Goal: Task Accomplishment & Management: Use online tool/utility

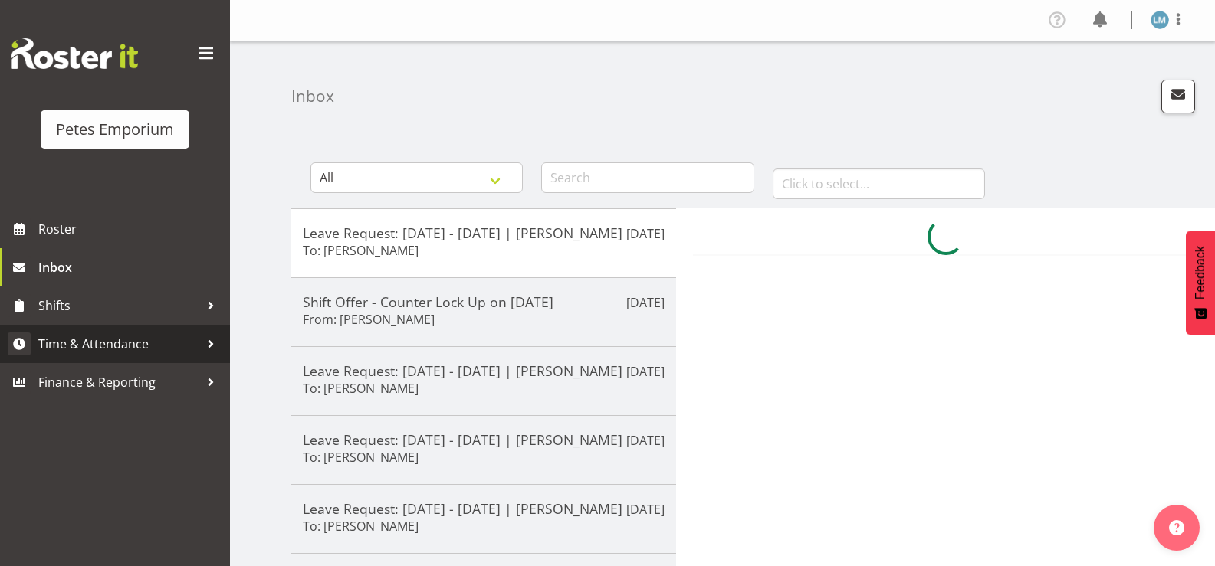
click at [158, 342] on span "Time & Attendance" at bounding box center [118, 344] width 161 height 23
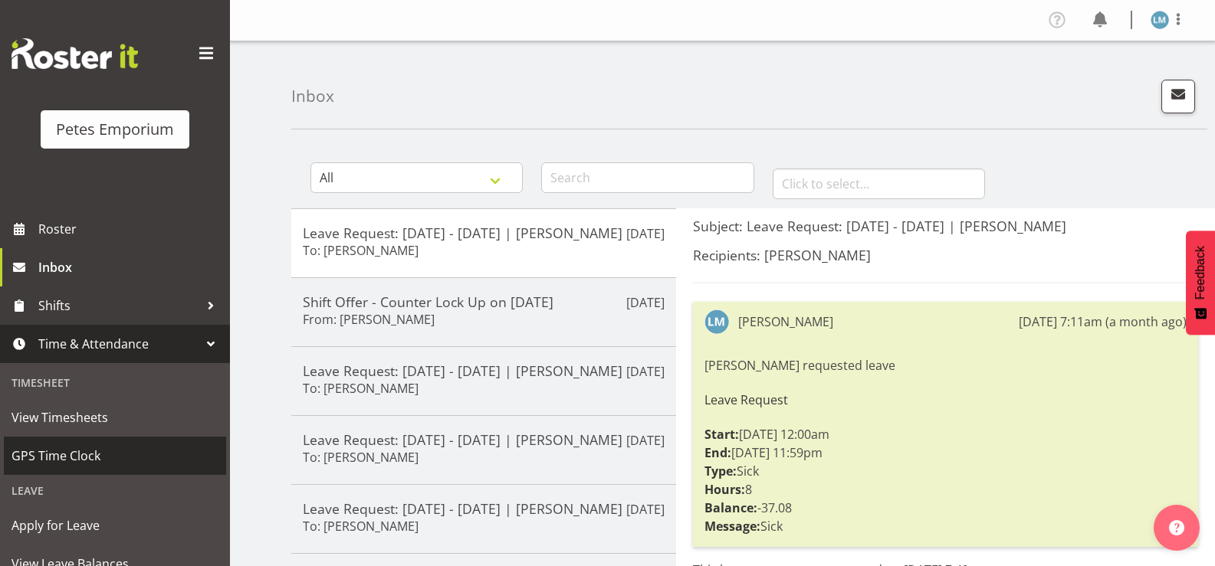
click at [128, 454] on span "GPS Time Clock" at bounding box center [114, 456] width 207 height 23
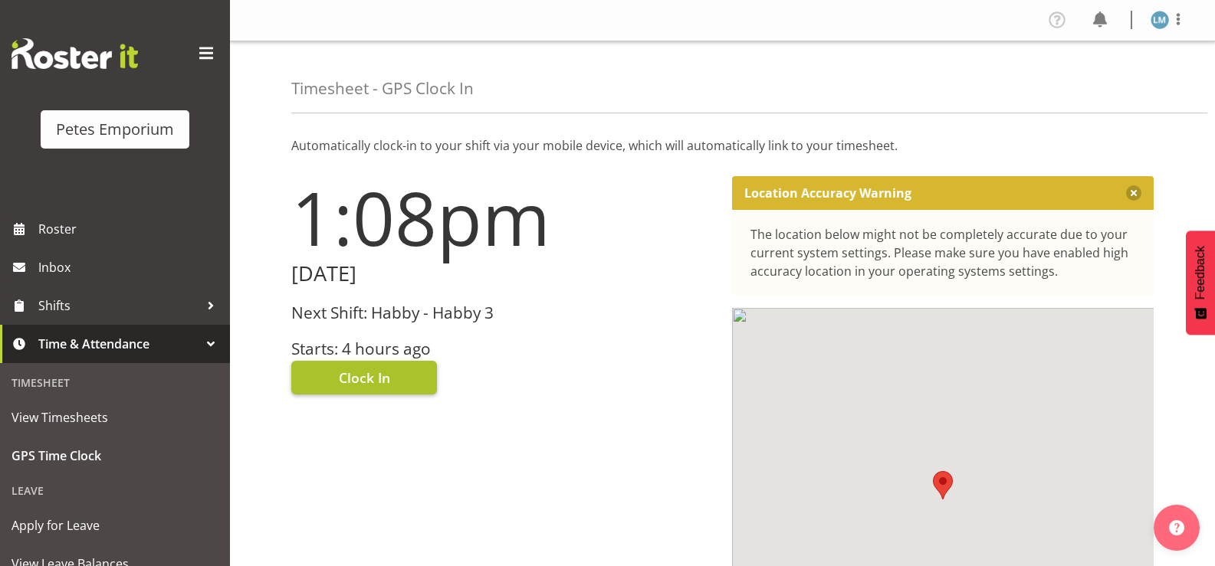
click at [361, 375] on span "Clock In" at bounding box center [364, 378] width 51 height 20
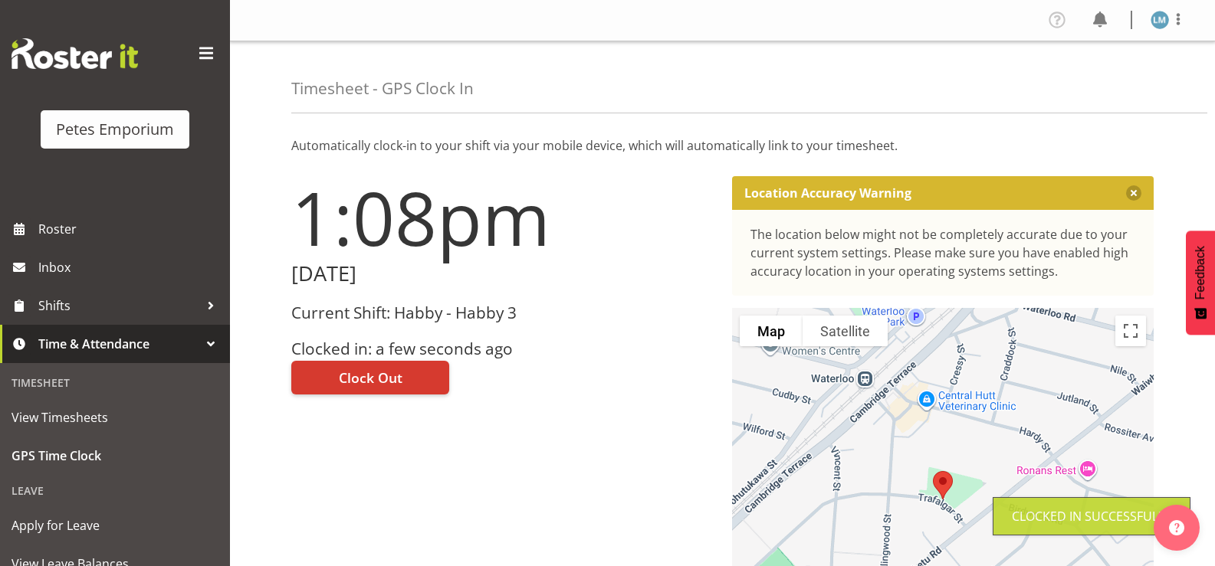
click at [1158, 18] on img at bounding box center [1160, 20] width 18 height 18
click at [1096, 87] on link "Log Out" at bounding box center [1113, 81] width 147 height 28
